Goal: Task Accomplishment & Management: Manage account settings

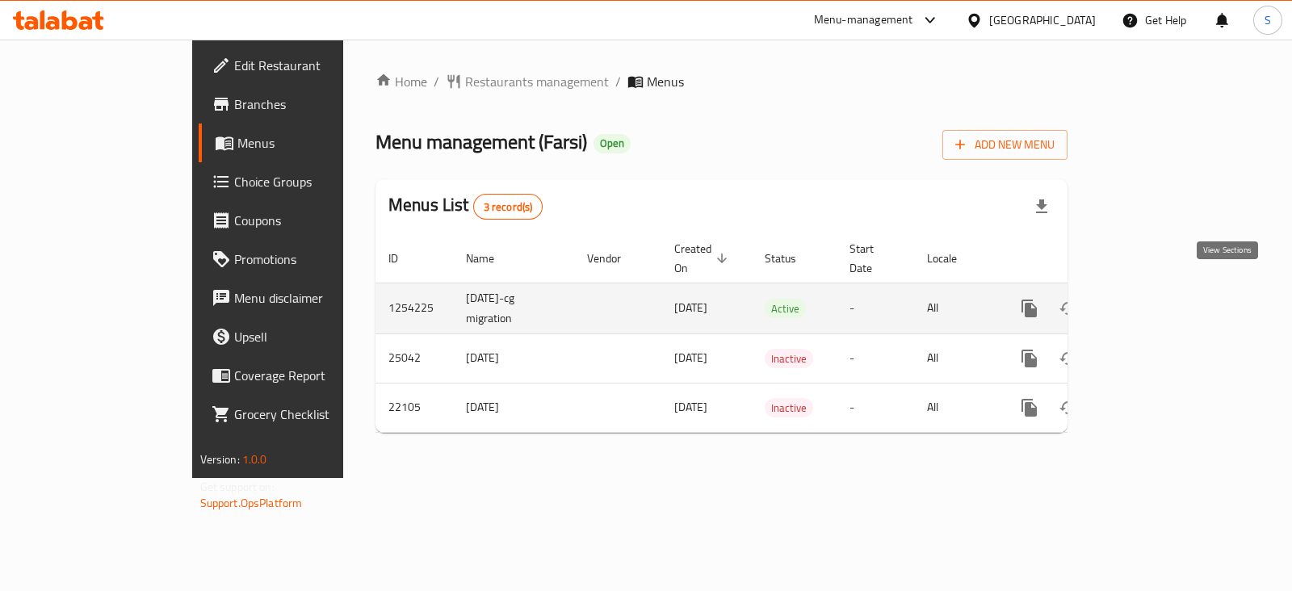
click at [1155, 299] on icon "enhanced table" at bounding box center [1145, 308] width 19 height 19
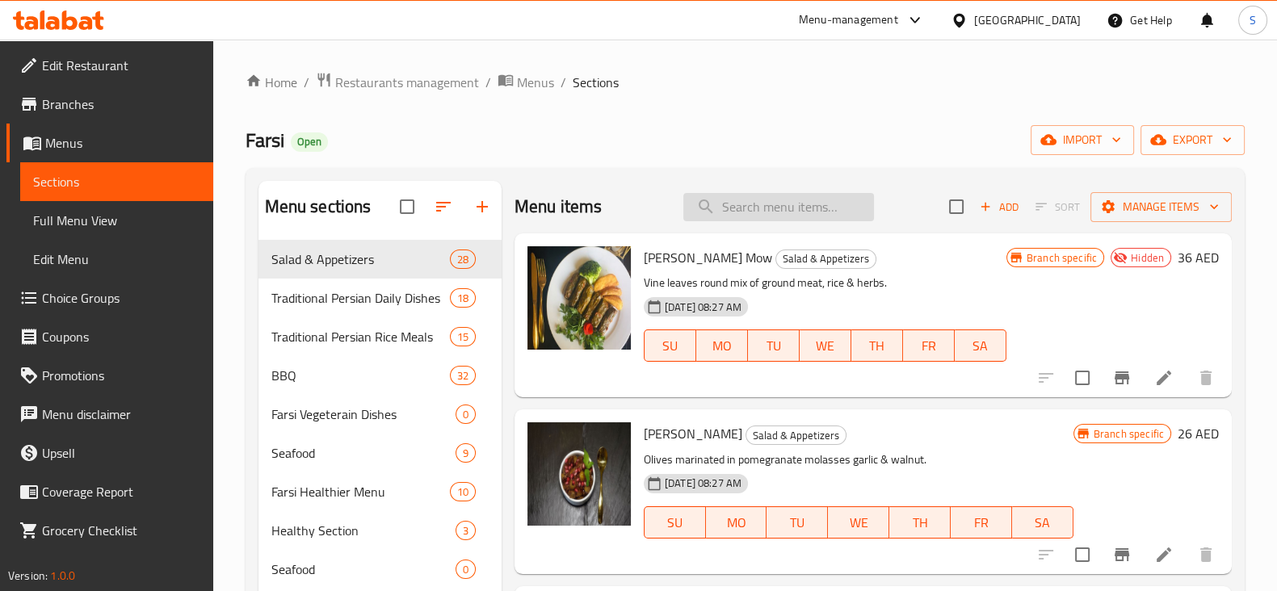
click at [797, 205] on input "search" at bounding box center [778, 207] width 191 height 28
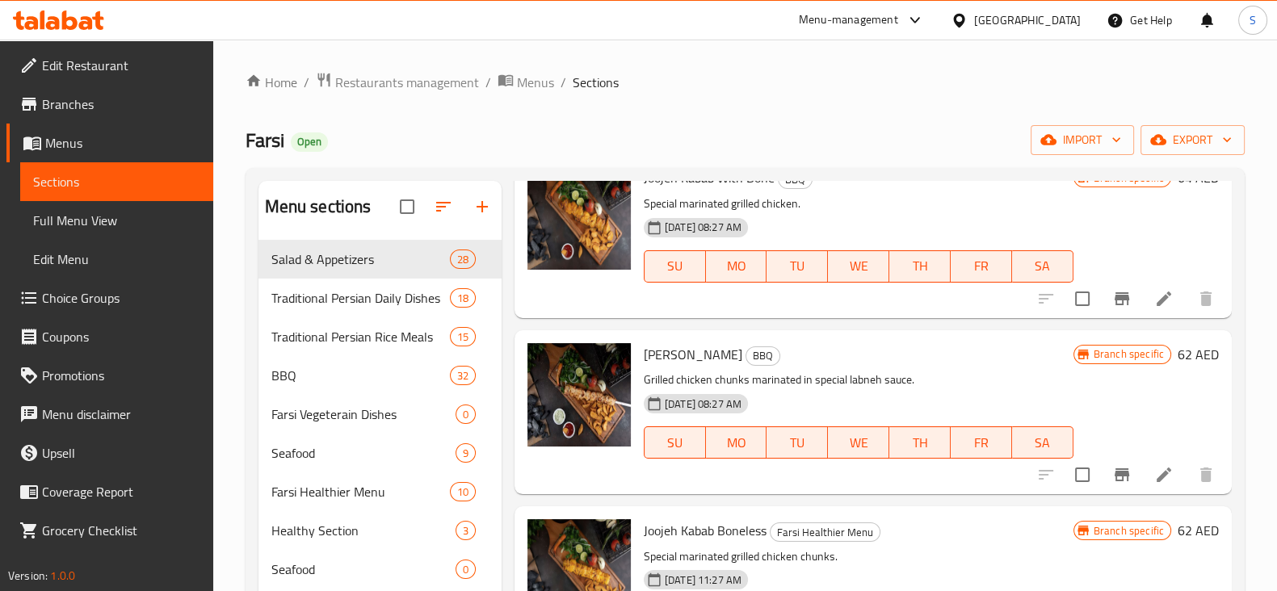
scroll to position [1513, 0]
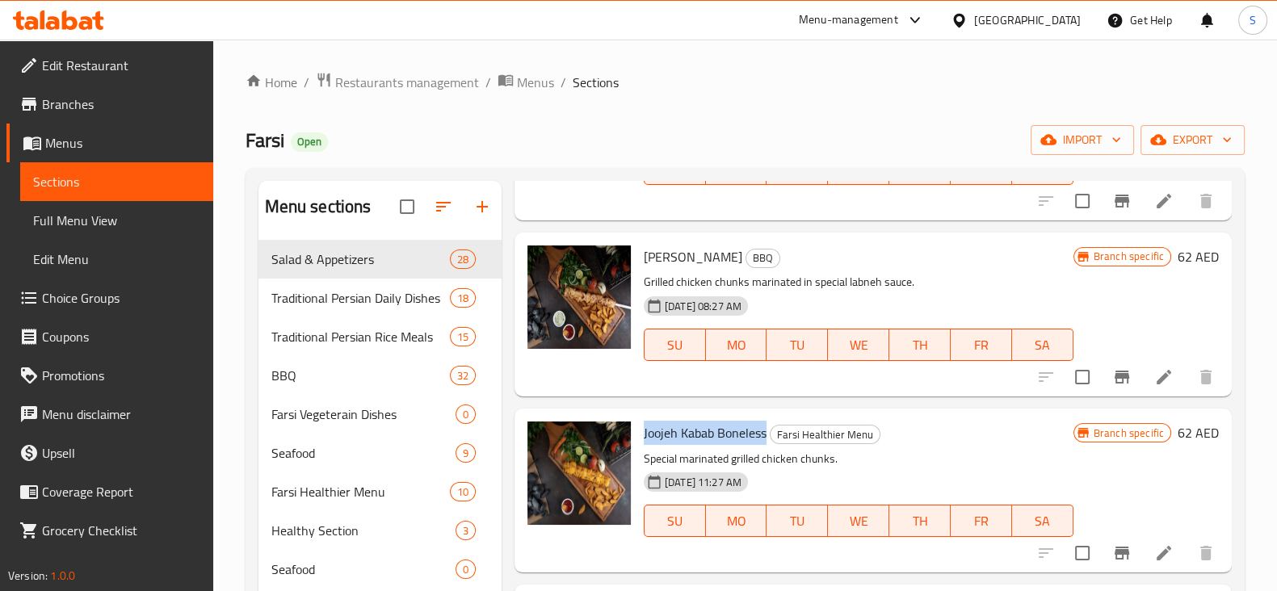
drag, startPoint x: 765, startPoint y: 431, endPoint x: 644, endPoint y: 430, distance: 121.1
click at [644, 430] on span "Joojeh Kabab Boneless" at bounding box center [705, 433] width 123 height 24
copy span "Joojeh Kabab Boneless"
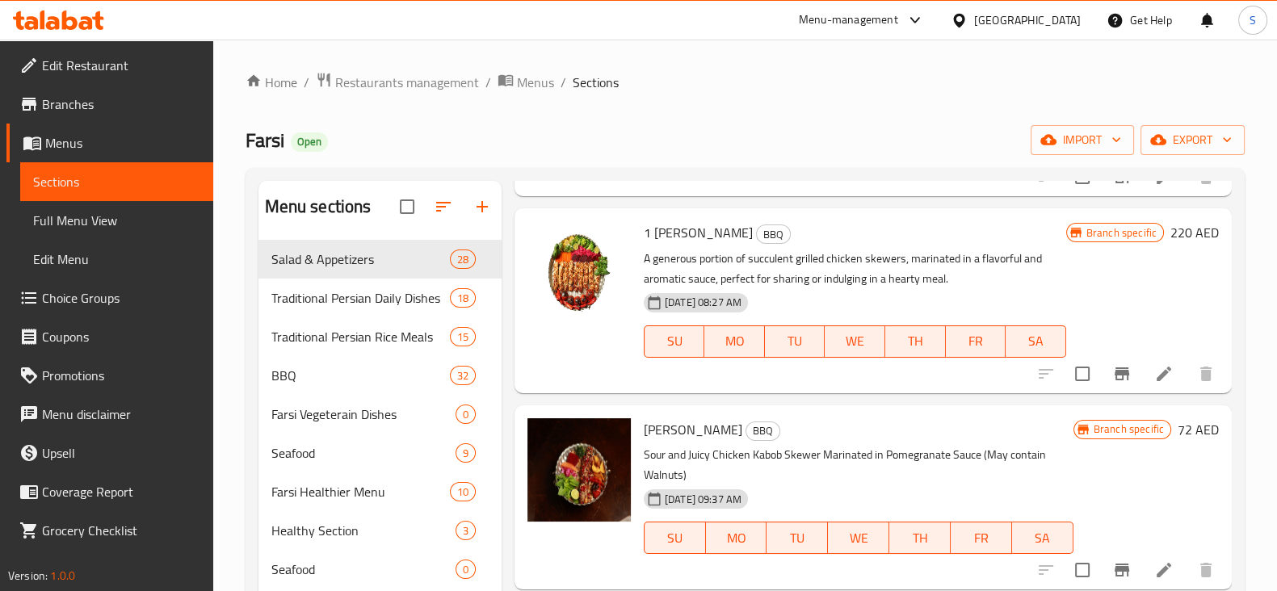
scroll to position [0, 0]
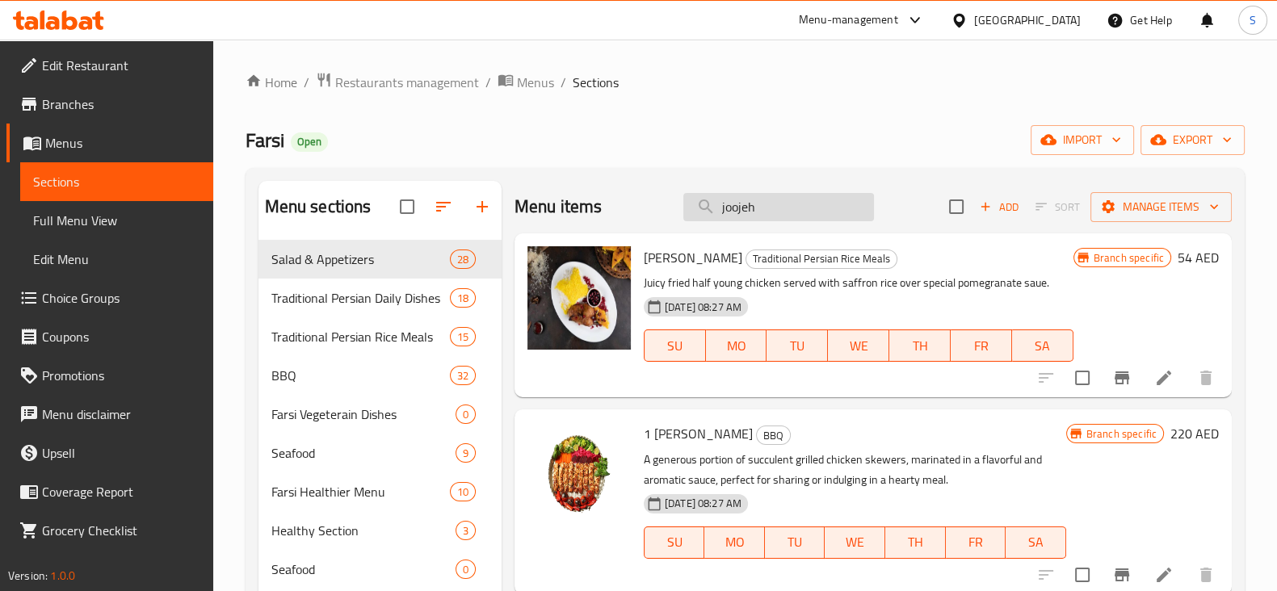
drag, startPoint x: 769, startPoint y: 214, endPoint x: 694, endPoint y: 212, distance: 75.1
click at [694, 212] on input "joojeh" at bounding box center [778, 207] width 191 height 28
paste input "Joojeh Kabab Boneless"
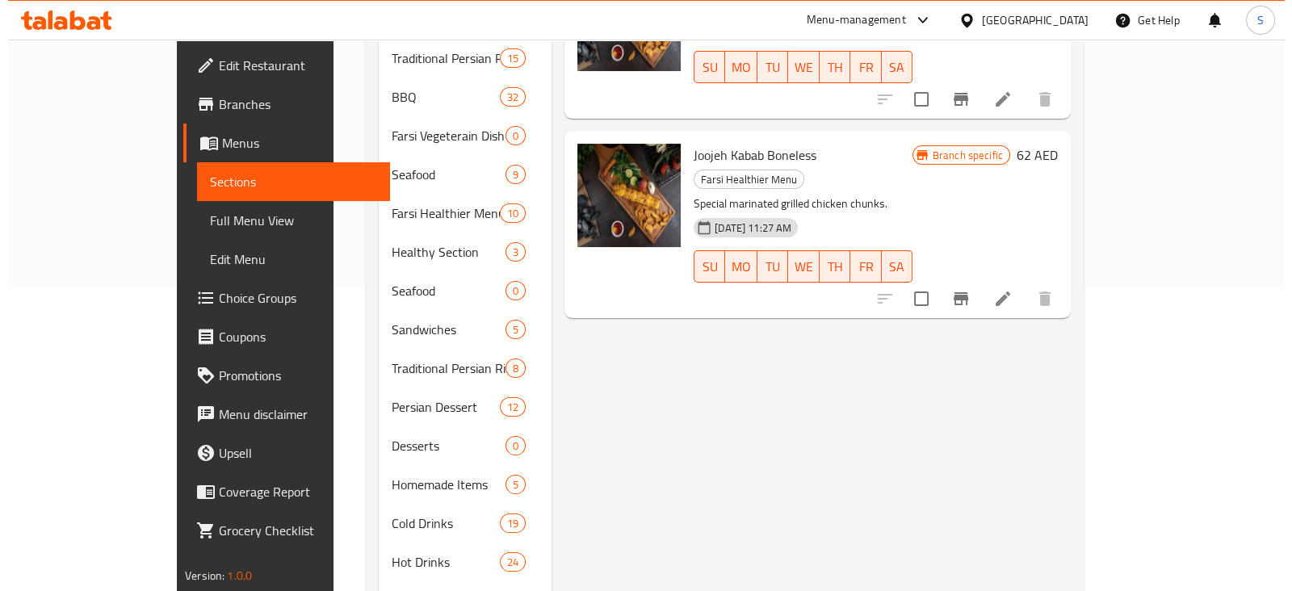
scroll to position [100, 0]
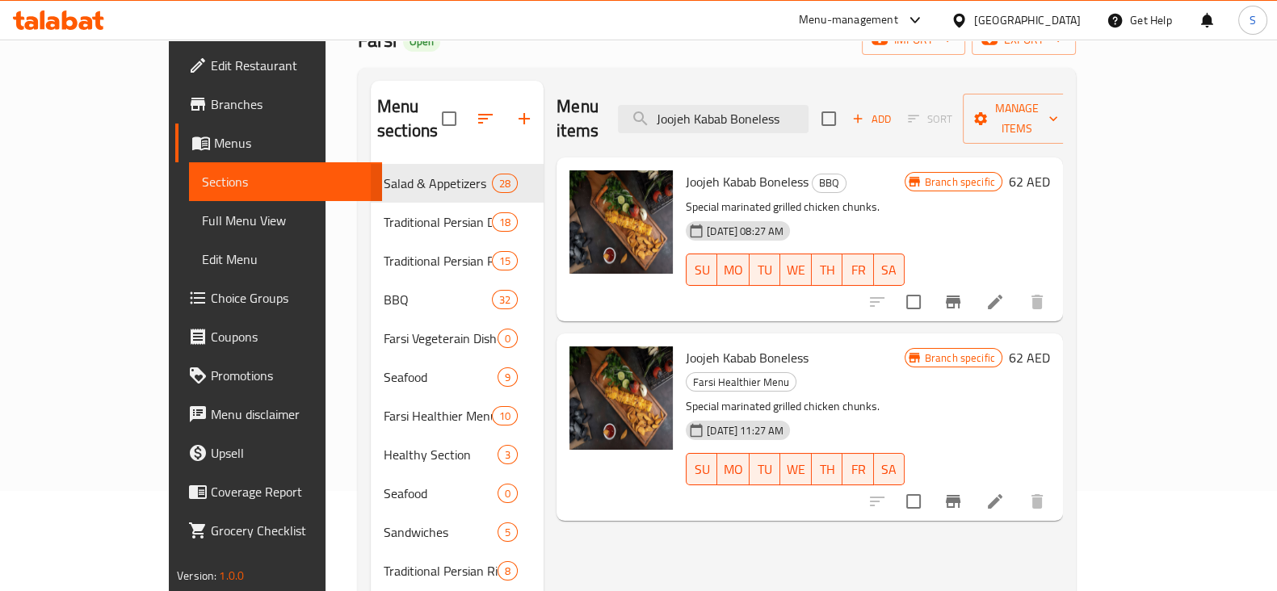
type input "Joojeh Kabab Boneless"
click at [960, 296] on icon "Branch-specific-item" at bounding box center [952, 302] width 15 height 13
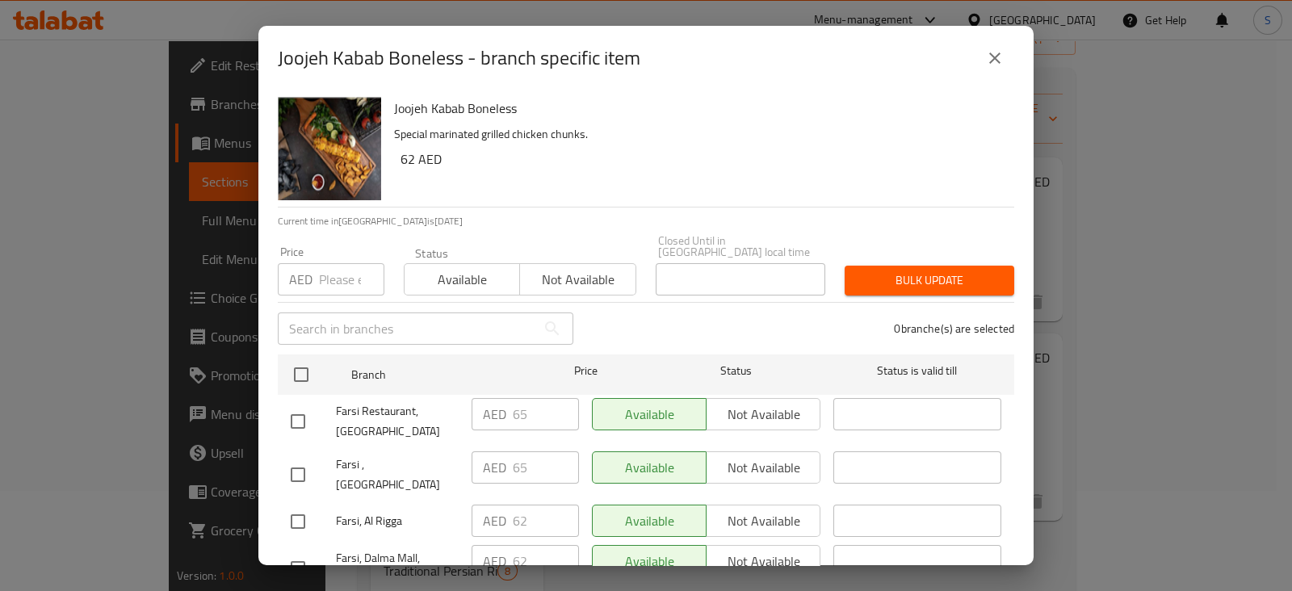
scroll to position [59, 0]
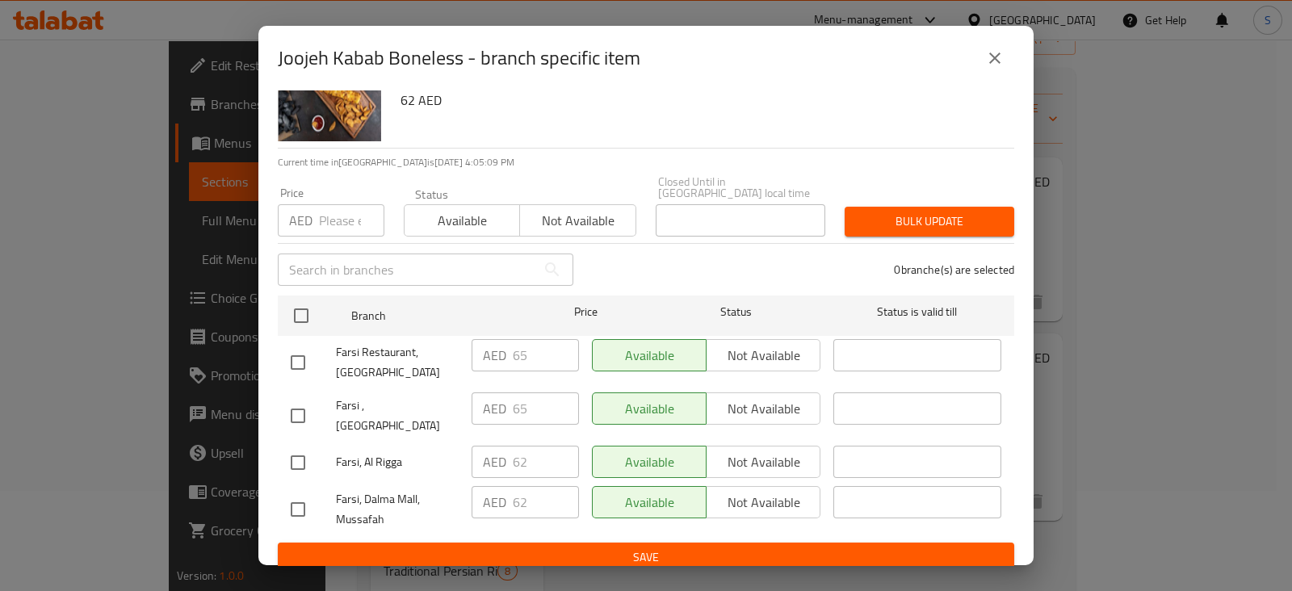
drag, startPoint x: 988, startPoint y: 54, endPoint x: 985, endPoint y: 94, distance: 40.5
click at [988, 53] on icon "close" at bounding box center [994, 57] width 19 height 19
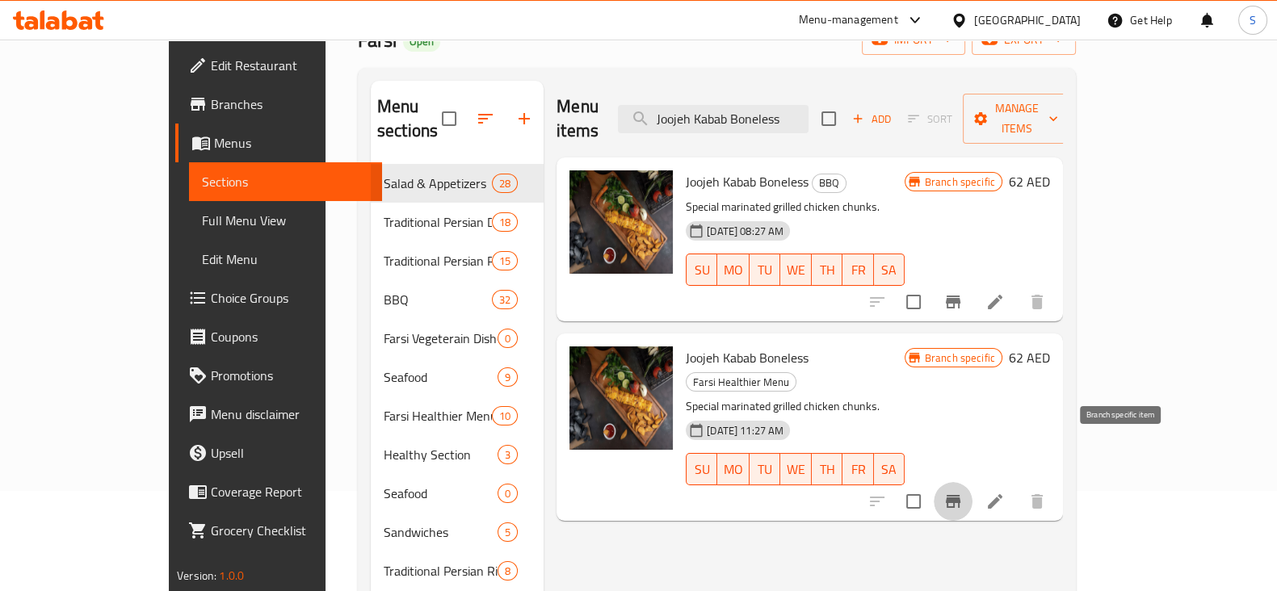
click at [960, 495] on icon "Branch-specific-item" at bounding box center [952, 501] width 15 height 13
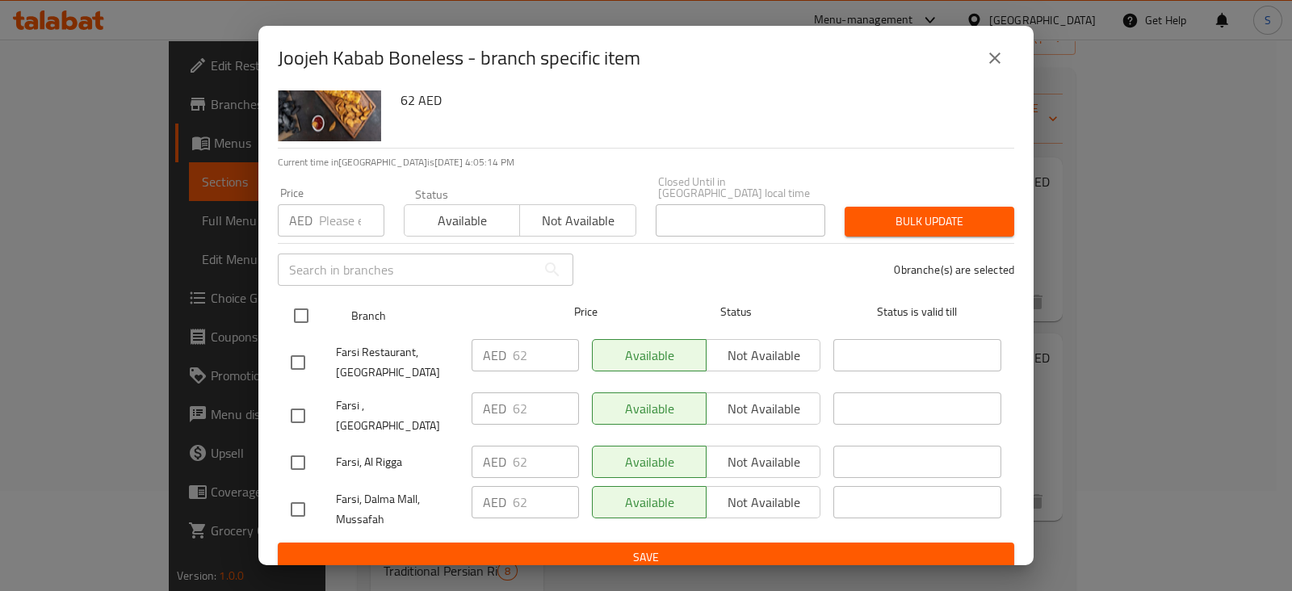
click at [289, 313] on input "checkbox" at bounding box center [301, 316] width 34 height 34
checkbox input "true"
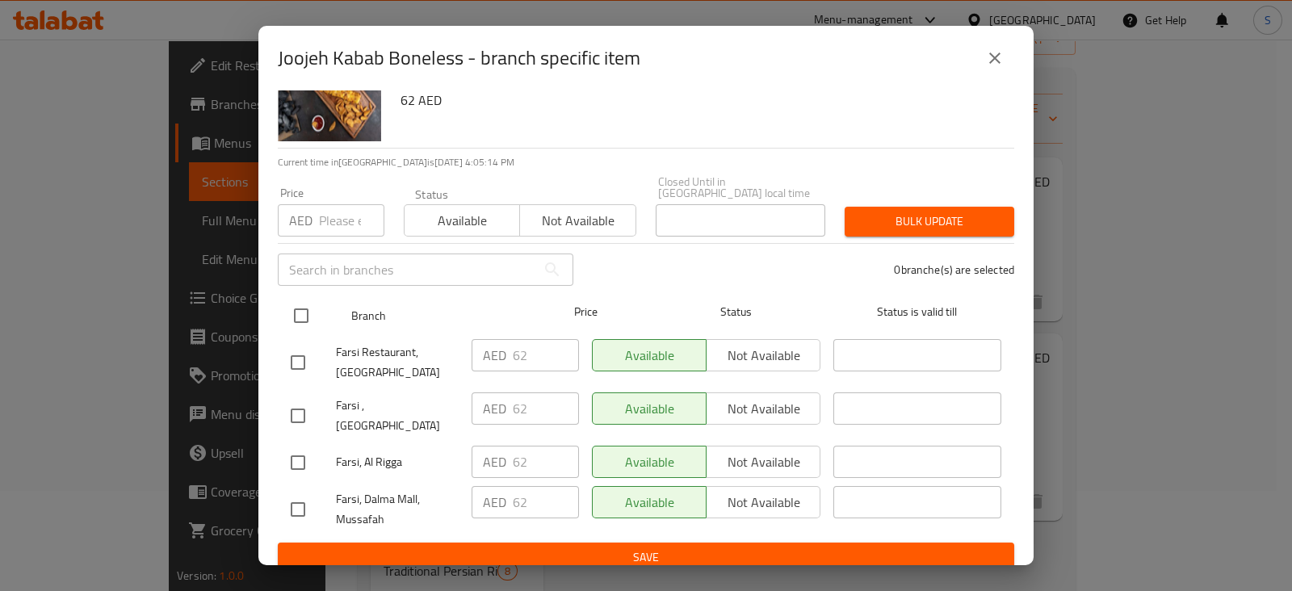
checkbox input "true"
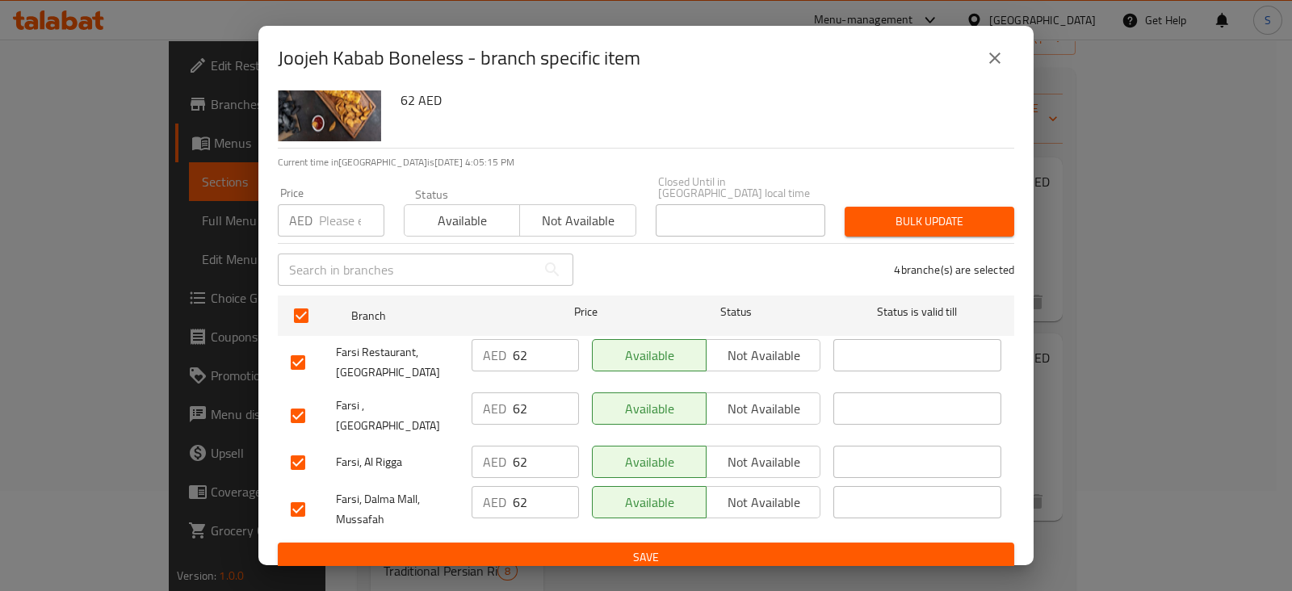
click at [544, 341] on input "62" at bounding box center [546, 355] width 66 height 32
type input "65"
click at [535, 417] on input "62" at bounding box center [546, 408] width 66 height 32
type input "65"
click at [602, 555] on button "Save" at bounding box center [646, 558] width 736 height 30
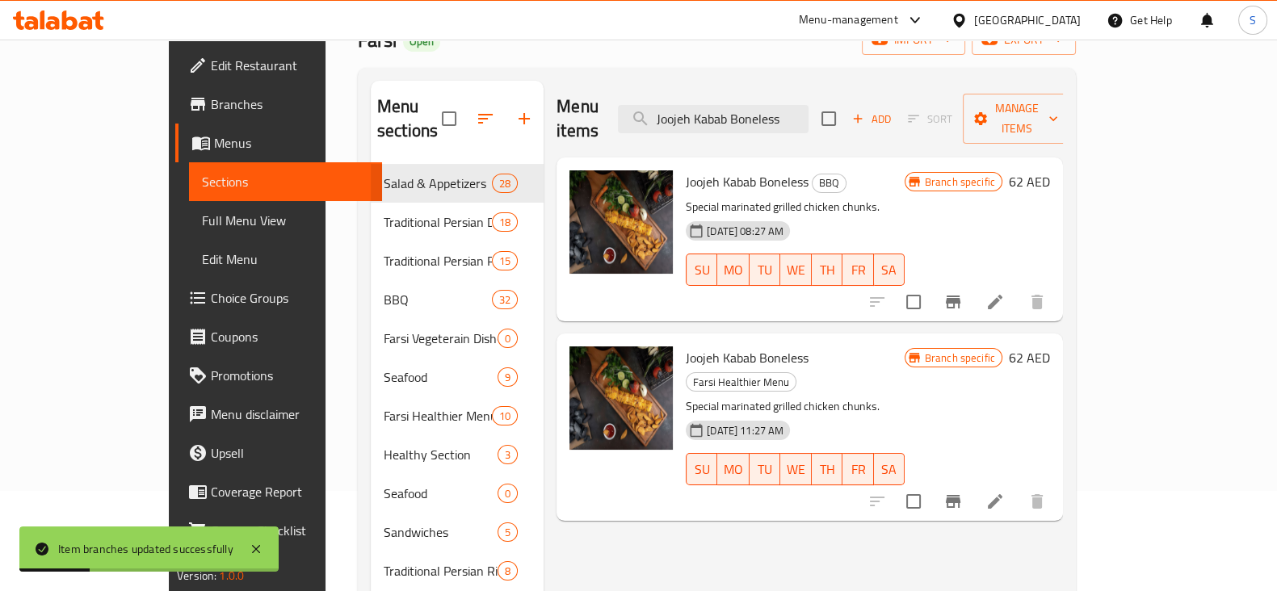
click at [1046, 513] on div "Menu items Joojeh Kabab Boneless Add Sort Manage items Joojeh Kabab Boneless BB…" at bounding box center [802, 455] width 519 height 748
click at [962, 292] on icon "Branch-specific-item" at bounding box center [952, 301] width 19 height 19
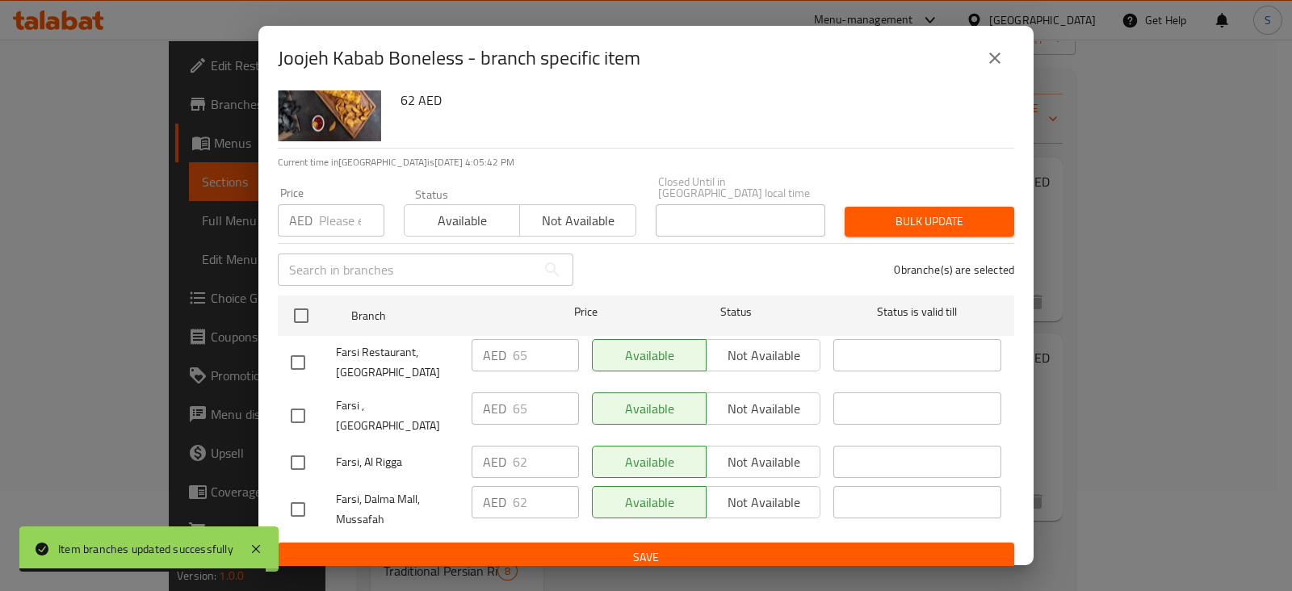
click at [983, 49] on button "close" at bounding box center [994, 58] width 39 height 39
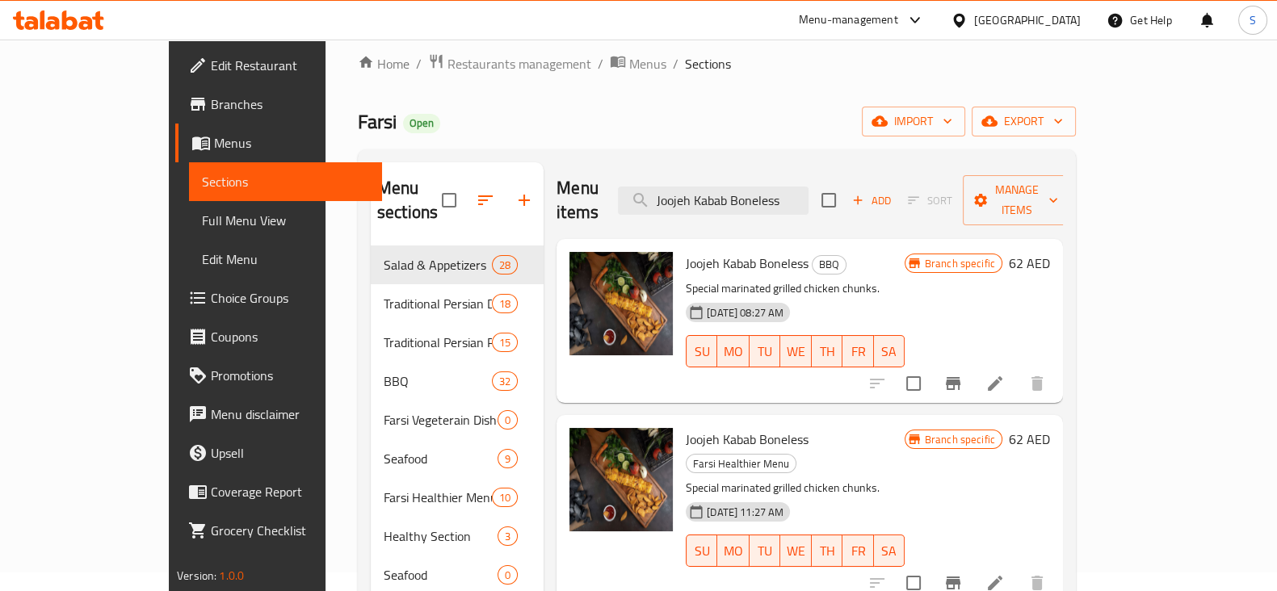
scroll to position [0, 0]
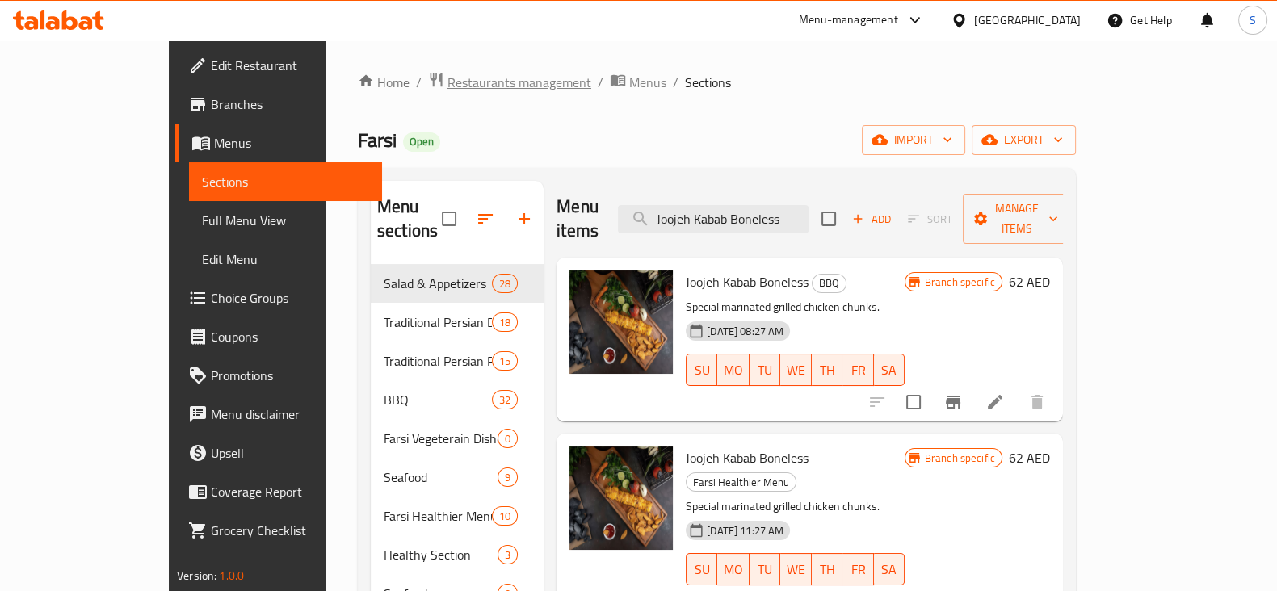
click at [447, 82] on span "Restaurants management" at bounding box center [519, 82] width 144 height 19
